Goal: Information Seeking & Learning: Learn about a topic

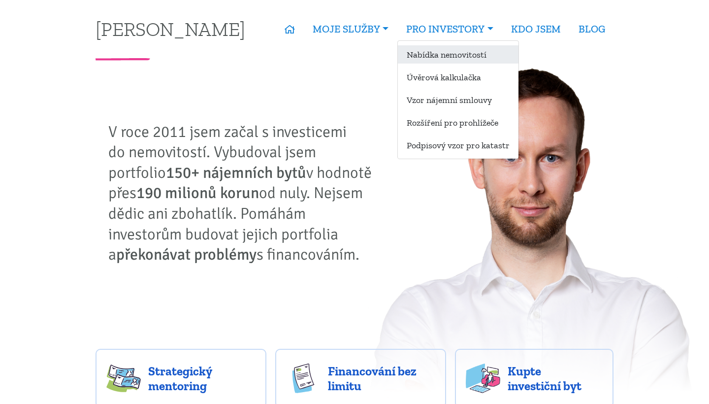
click at [450, 48] on link "Nabídka nemovitostí" at bounding box center [458, 54] width 121 height 18
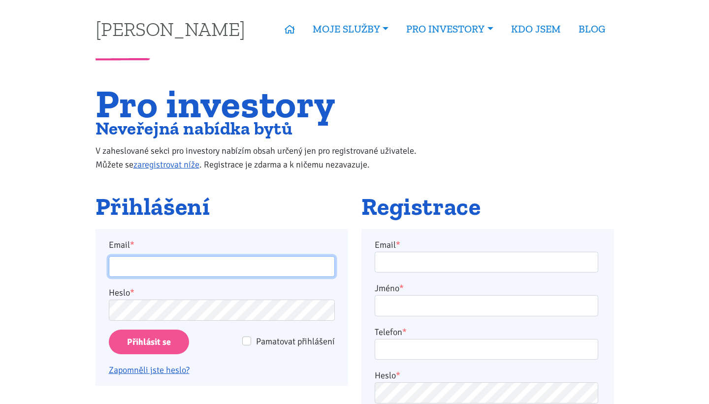
type input "patrikhron@seznam.cz"
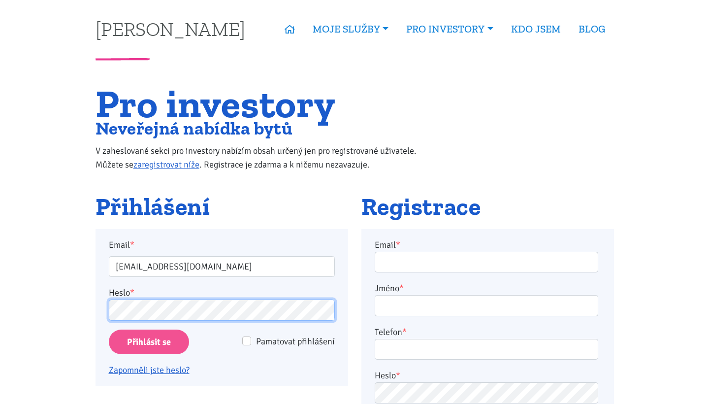
click at [148, 341] on input "Přihlásit se" at bounding box center [149, 342] width 80 height 25
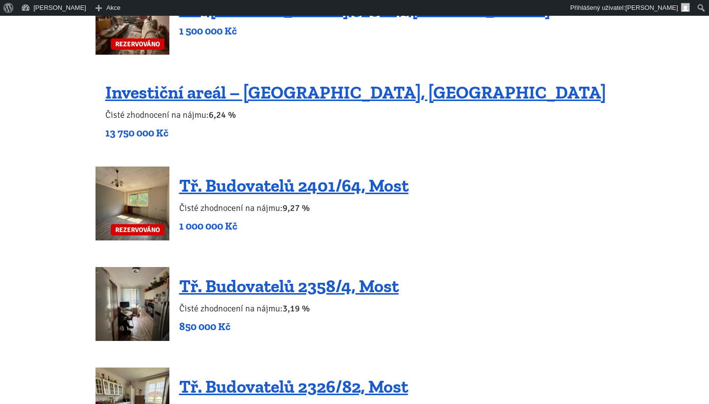
scroll to position [705, 0]
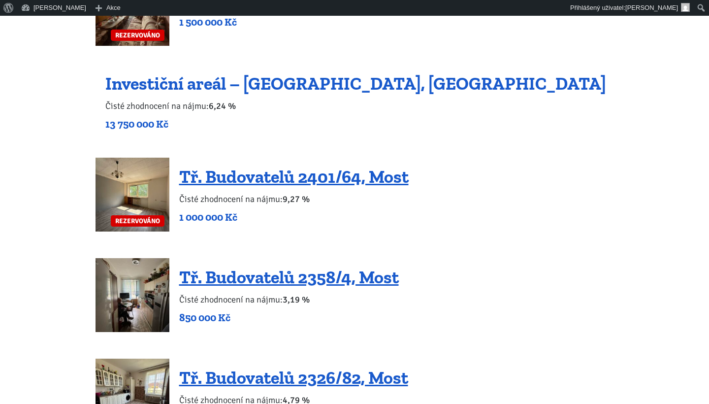
click at [256, 84] on link "Investiční areál – [GEOGRAPHIC_DATA], [GEOGRAPHIC_DATA]" at bounding box center [355, 83] width 501 height 21
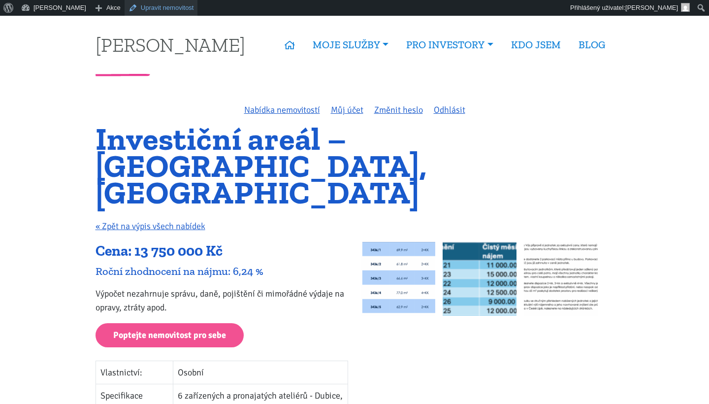
click at [157, 9] on link "Upravit nemovitost" at bounding box center [161, 8] width 73 height 16
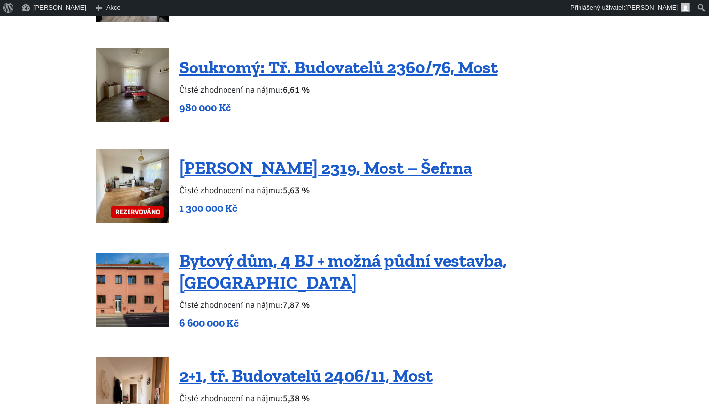
scroll to position [1144, 0]
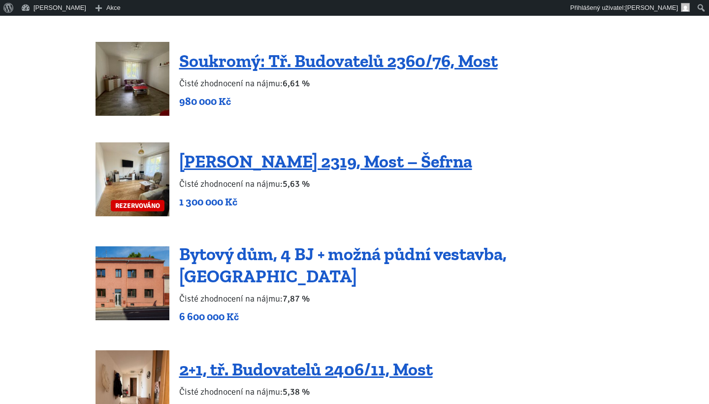
click at [228, 257] on link "Bytový dům, 4 BJ + možná půdní vestavba, [GEOGRAPHIC_DATA]" at bounding box center [343, 264] width 328 height 43
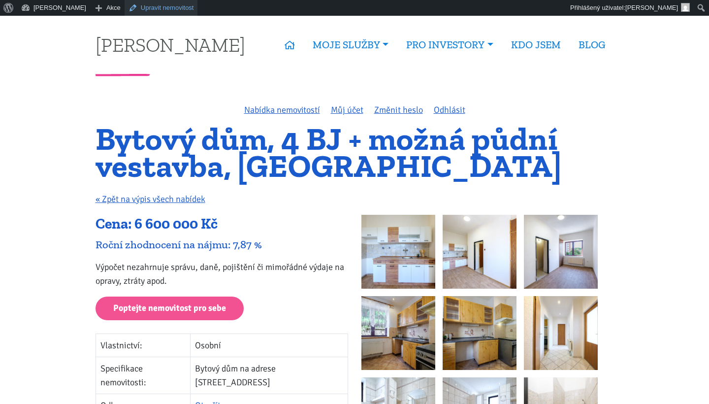
click at [159, 7] on link "Upravit nemovitost" at bounding box center [161, 8] width 73 height 16
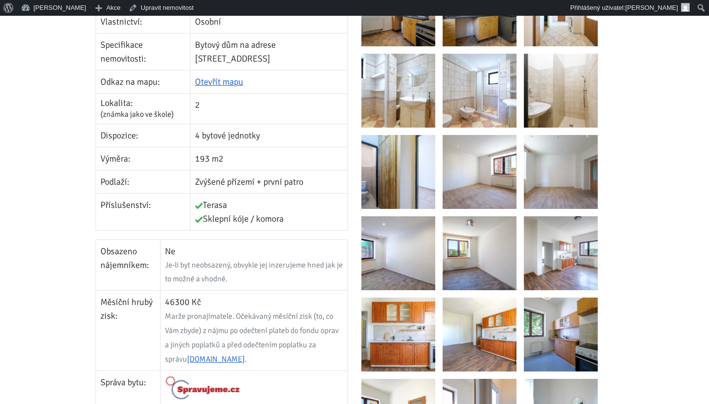
scroll to position [316, 0]
